Goal: Task Accomplishment & Management: Complete application form

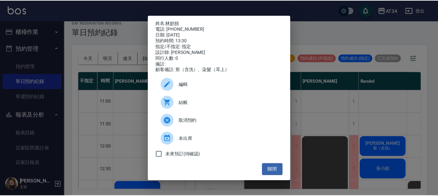
scroll to position [97, 143]
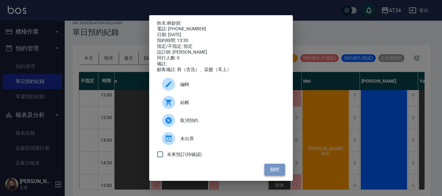
click at [273, 172] on button "關閉" at bounding box center [274, 170] width 21 height 12
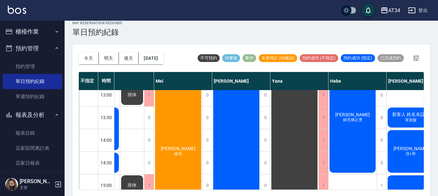
scroll to position [97, 295]
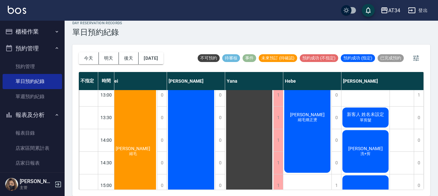
click at [407, 177] on div "排休 排休" at bounding box center [402, 196] width 24 height 407
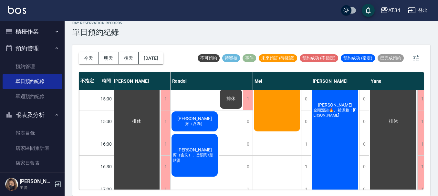
scroll to position [151, 191]
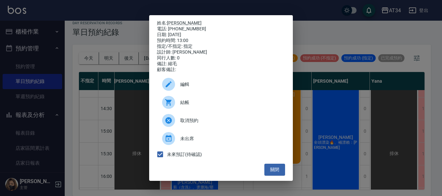
click at [189, 124] on span "取消預約" at bounding box center [230, 120] width 100 height 7
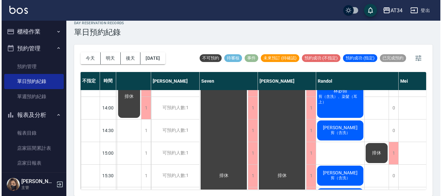
scroll to position [129, 0]
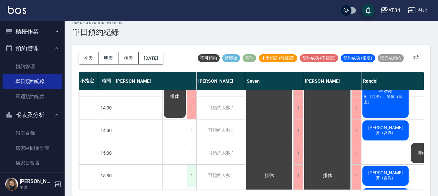
click at [193, 176] on div "1" at bounding box center [192, 176] width 10 height 22
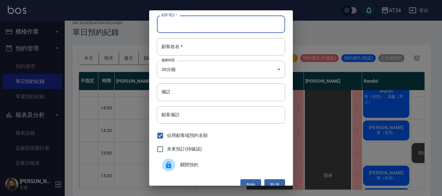
click at [195, 25] on input "顧客電話   *" at bounding box center [221, 24] width 128 height 17
type input "0958789691"
click at [192, 45] on input "顧客姓名   *" at bounding box center [221, 46] width 128 height 17
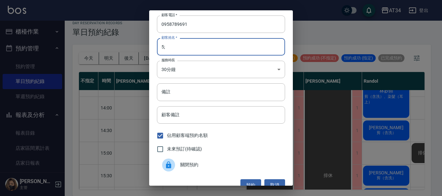
type input "5"
type input "張"
click at [159, 148] on input "未來預訂(待確認)" at bounding box center [160, 150] width 14 height 14
checkbox input "true"
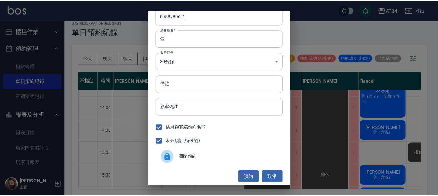
scroll to position [10, 0]
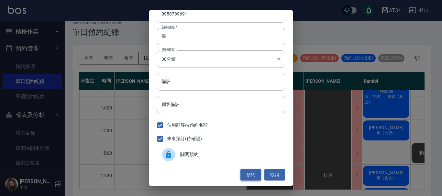
click at [244, 175] on button "預約" at bounding box center [250, 175] width 21 height 12
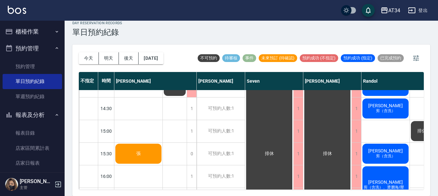
scroll to position [151, 1]
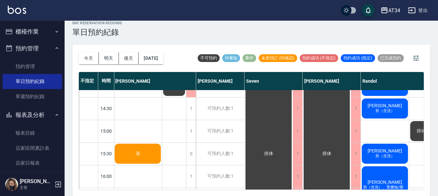
click at [234, 191] on div "[DATE] [DATE] [DATE] [DATE] 不可預約 待審核 事件 未來預訂 (待確認) 預約成功 (不指定) 預約成功 (指定) 已完成預約 不…" at bounding box center [251, 121] width 358 height 152
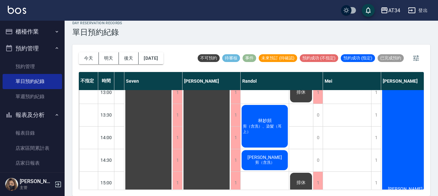
scroll to position [119, 121]
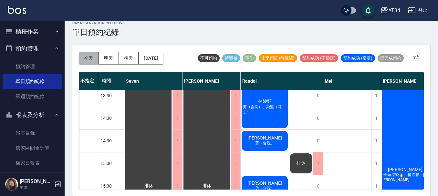
click at [87, 57] on button "今天" at bounding box center [89, 58] width 20 height 12
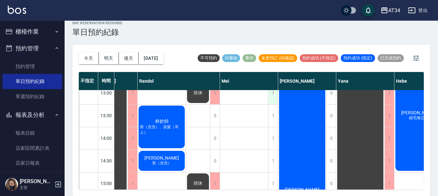
scroll to position [65, 224]
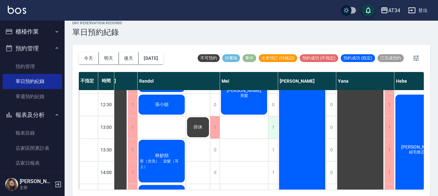
click at [272, 129] on div "1" at bounding box center [273, 127] width 10 height 22
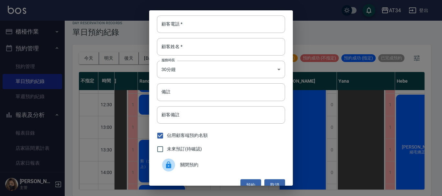
click at [198, 168] on span "關閉預約" at bounding box center [230, 165] width 100 height 7
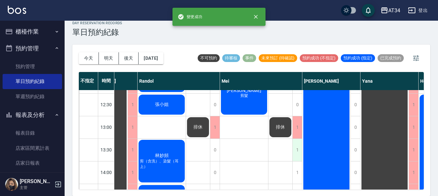
click at [297, 150] on div "1" at bounding box center [298, 150] width 10 height 22
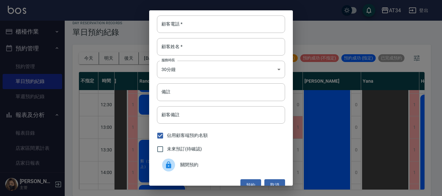
click at [185, 166] on span "關閉預約" at bounding box center [230, 165] width 100 height 7
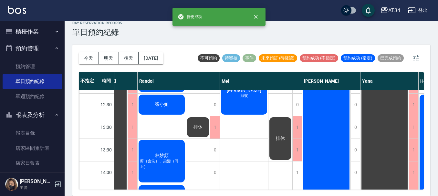
scroll to position [97, 224]
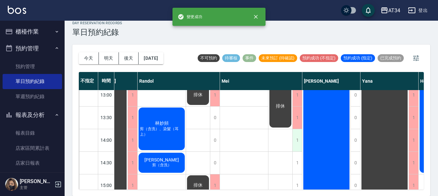
click at [299, 145] on div "1" at bounding box center [298, 140] width 10 height 22
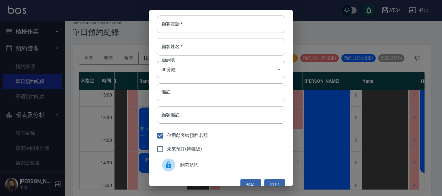
click at [190, 162] on span "關閉預約" at bounding box center [230, 165] width 100 height 7
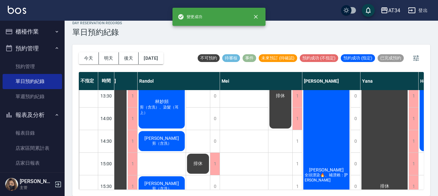
scroll to position [129, 224]
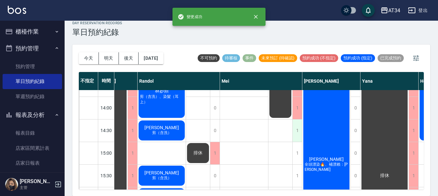
click at [296, 128] on div "1" at bounding box center [298, 131] width 10 height 22
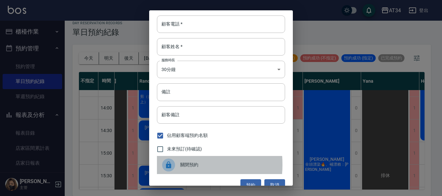
click at [173, 165] on div at bounding box center [168, 165] width 13 height 13
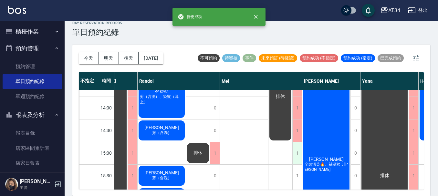
click at [295, 156] on div "1" at bounding box center [298, 153] width 10 height 22
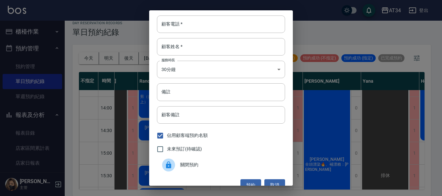
click at [178, 166] on div at bounding box center [171, 165] width 18 height 13
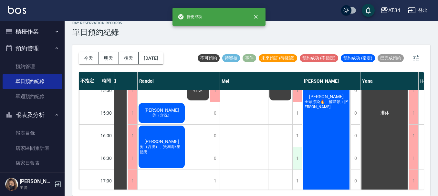
scroll to position [194, 224]
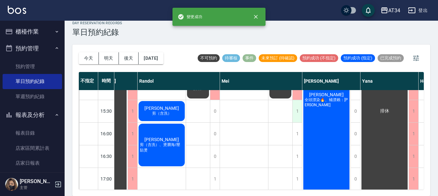
click at [297, 112] on div "1" at bounding box center [298, 111] width 10 height 22
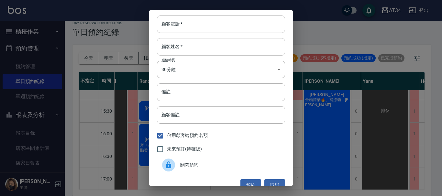
click at [183, 163] on span "關閉預約" at bounding box center [230, 165] width 100 height 7
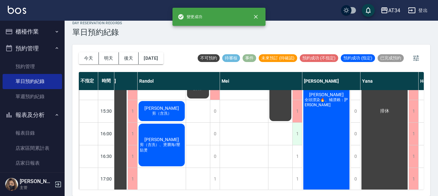
click at [297, 135] on div "1" at bounding box center [298, 134] width 10 height 22
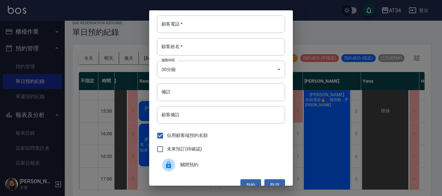
click at [192, 167] on span "關閉預約" at bounding box center [230, 165] width 100 height 7
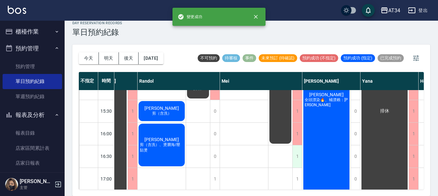
click at [299, 157] on div "1" at bounding box center [298, 156] width 10 height 22
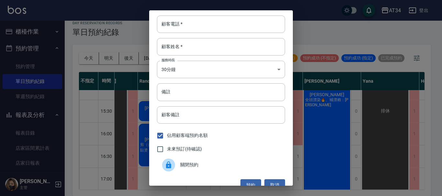
click at [184, 165] on span "關閉預約" at bounding box center [230, 165] width 100 height 7
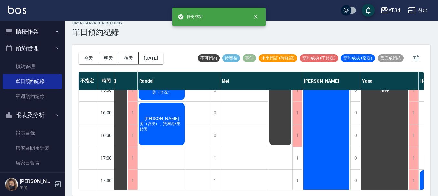
scroll to position [226, 224]
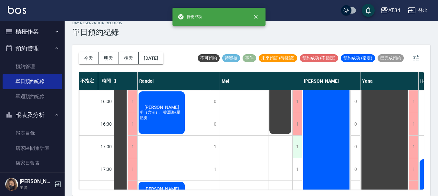
click at [298, 148] on div "1" at bounding box center [298, 147] width 10 height 22
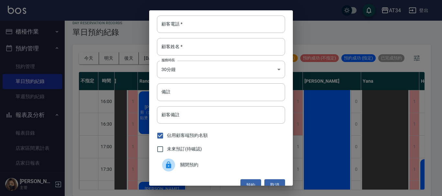
click at [178, 163] on div at bounding box center [171, 165] width 18 height 13
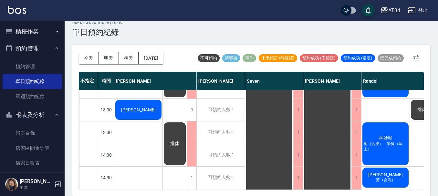
scroll to position [162, 0]
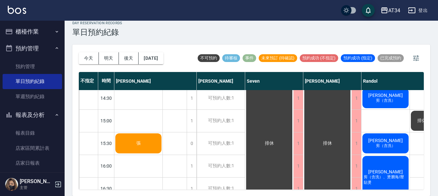
click at [136, 33] on span "張" at bounding box center [138, 30] width 37 height 5
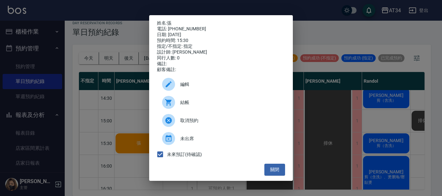
click at [185, 27] on div "電話: [PHONE_NUMBER]" at bounding box center [221, 29] width 128 height 6
click at [190, 28] on div "電話: [PHONE_NUMBER]" at bounding box center [221, 29] width 128 height 6
drag, startPoint x: 189, startPoint y: 28, endPoint x: 170, endPoint y: 28, distance: 19.1
click at [170, 28] on div "電話: [PHONE_NUMBER]" at bounding box center [221, 29] width 128 height 6
click at [208, 33] on div "日期: [DATE]" at bounding box center [221, 35] width 128 height 6
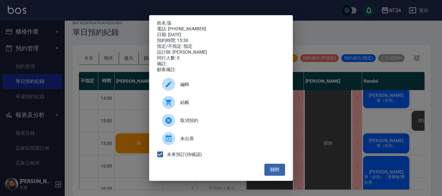
click at [141, 120] on div "姓名: 張 電話: [PHONE_NUMBER] 日期: [DATE] 預約時間: 15:30 指定/不指定: 指定 設計師: [PERSON_NAME] 同…" at bounding box center [221, 98] width 442 height 196
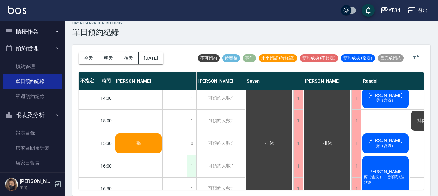
click at [193, 165] on div "1" at bounding box center [192, 166] width 10 height 22
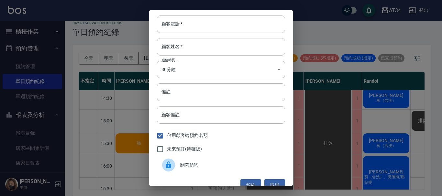
click at [178, 167] on div at bounding box center [171, 165] width 18 height 13
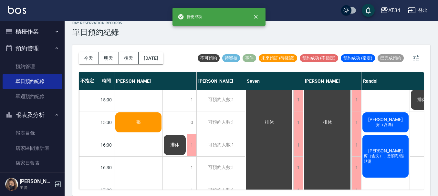
scroll to position [226, 0]
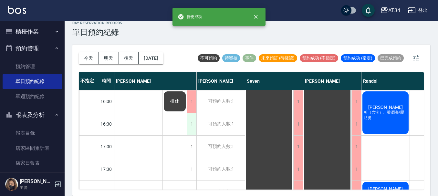
click at [194, 128] on div "1" at bounding box center [192, 124] width 10 height 22
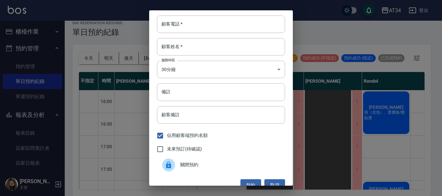
click at [193, 165] on span "關閉預約" at bounding box center [230, 165] width 100 height 7
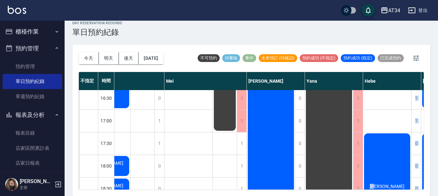
scroll to position [273, 280]
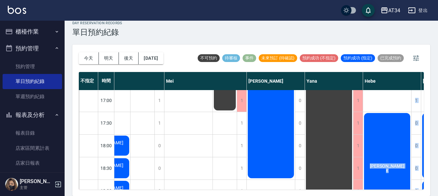
drag, startPoint x: 345, startPoint y: 182, endPoint x: 391, endPoint y: 181, distance: 45.9
click at [391, 181] on div "11:00 11:30 12:00 12:30 13:00 13:30 14:00 14:30 15:00 15:30 16:00 16:30 17:00 1…" at bounding box center [151, 22] width 705 height 408
click at [380, 98] on div "[PERSON_NAME] 縮毛矯正燙 [PERSON_NAME]" at bounding box center [387, 21] width 48 height 407
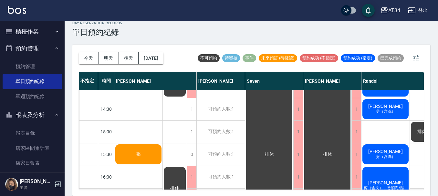
scroll to position [151, 0]
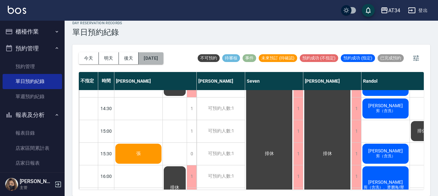
click at [152, 61] on button "[DATE]" at bounding box center [151, 58] width 25 height 12
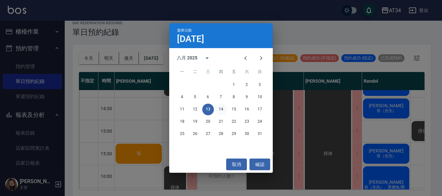
click at [220, 109] on button "14" at bounding box center [221, 110] width 12 height 12
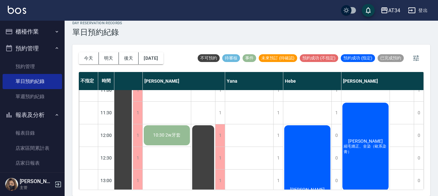
scroll to position [0, 338]
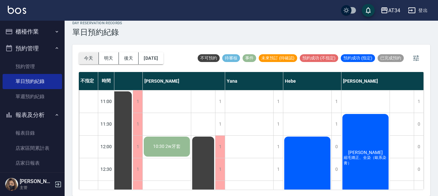
click at [87, 60] on button "今天" at bounding box center [89, 58] width 20 height 12
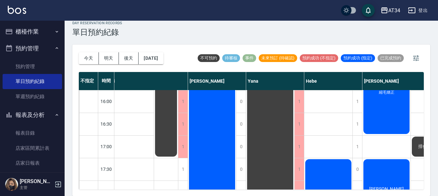
scroll to position [259, 338]
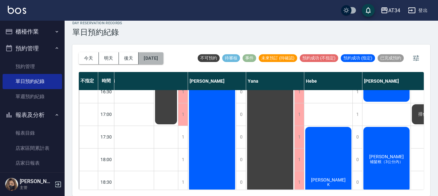
click at [160, 57] on button "[DATE]" at bounding box center [151, 58] width 25 height 12
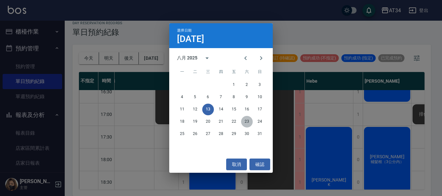
click at [248, 123] on button "23" at bounding box center [247, 122] width 12 height 12
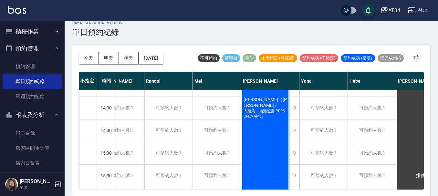
scroll to position [0, 256]
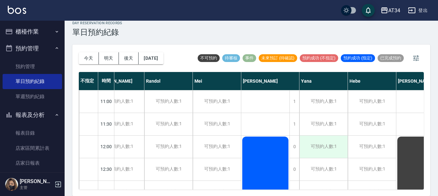
click at [330, 148] on div "可預約人數:1" at bounding box center [324, 147] width 48 height 22
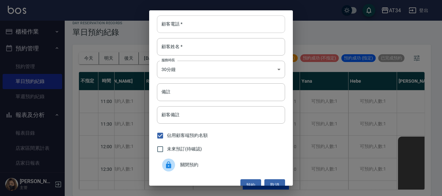
click at [215, 27] on input "顧客電話   *" at bounding box center [221, 24] width 128 height 17
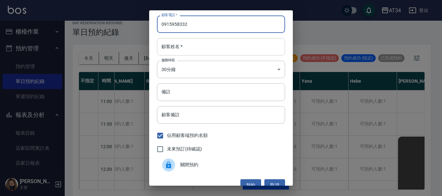
type input "0915958332"
click at [195, 49] on input "顧客姓名   *" at bounding box center [221, 46] width 128 height 17
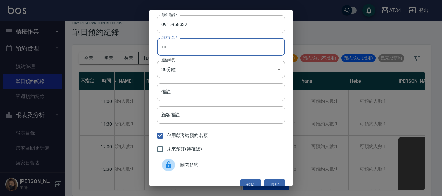
type input "x"
type input "[PERSON_NAME]"
click at [184, 89] on input "備註" at bounding box center [221, 91] width 128 height 17
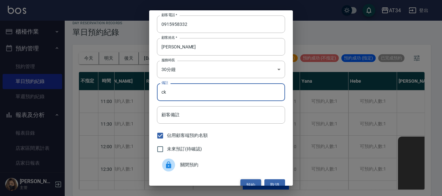
type input "ck"
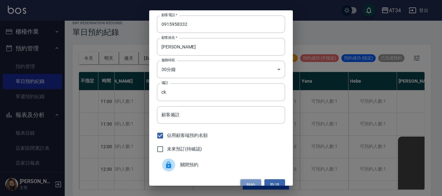
click at [247, 182] on button "預約" at bounding box center [250, 185] width 21 height 12
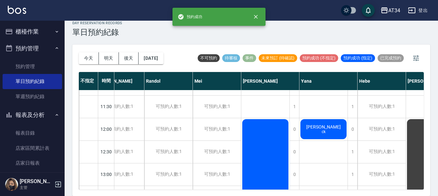
scroll to position [32, 256]
